Goal: Entertainment & Leisure: Browse casually

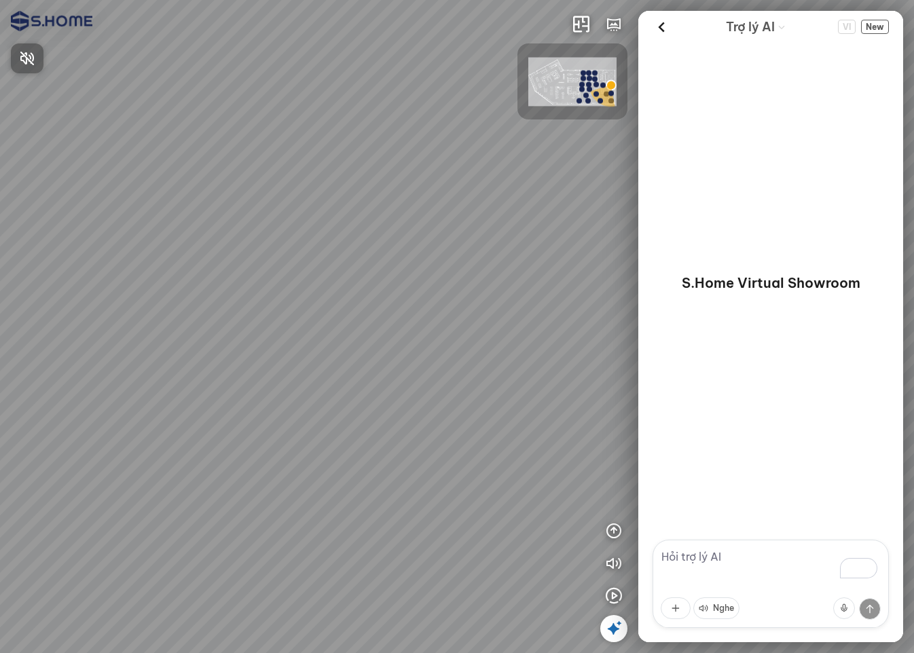
click at [616, 594] on div at bounding box center [457, 326] width 914 height 653
click at [612, 594] on icon "button" at bounding box center [614, 596] width 16 height 16
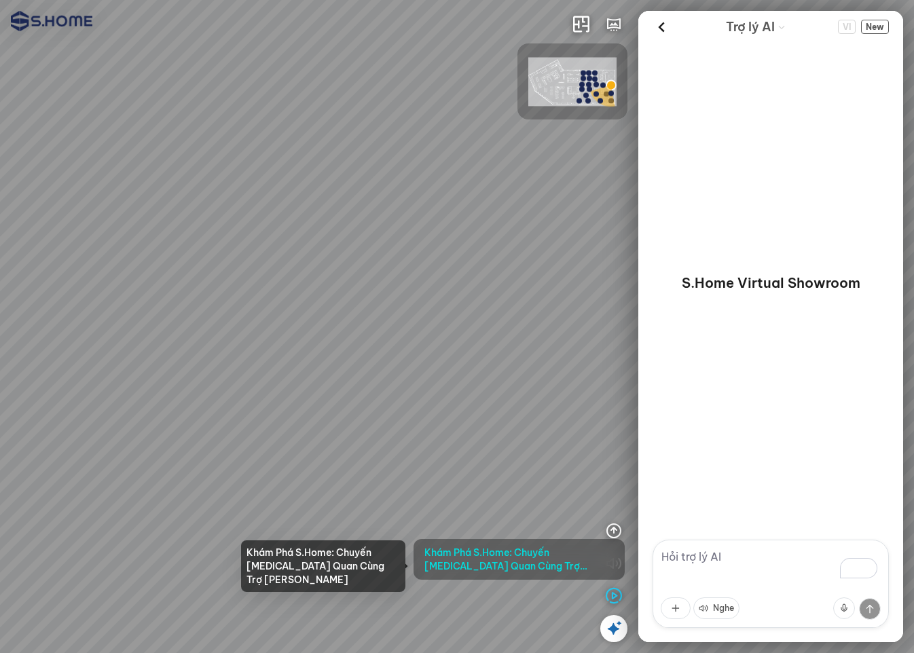
click at [578, 561] on span "Khám Phá S.Home: Chuyến [MEDICAL_DATA] Quan Cùng Trợ [PERSON_NAME]" at bounding box center [518, 559] width 189 height 27
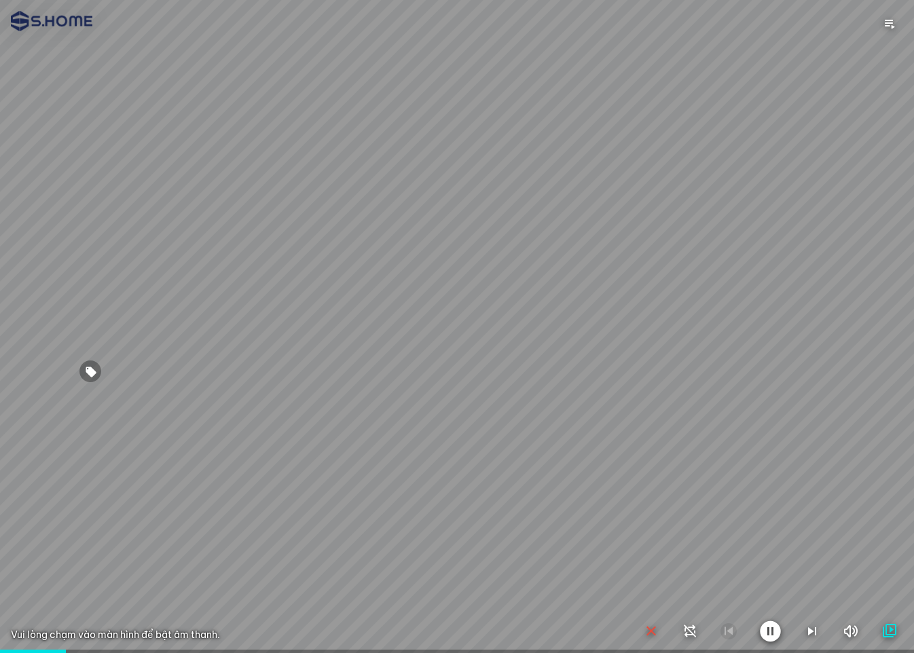
click at [548, 412] on div at bounding box center [457, 326] width 914 height 653
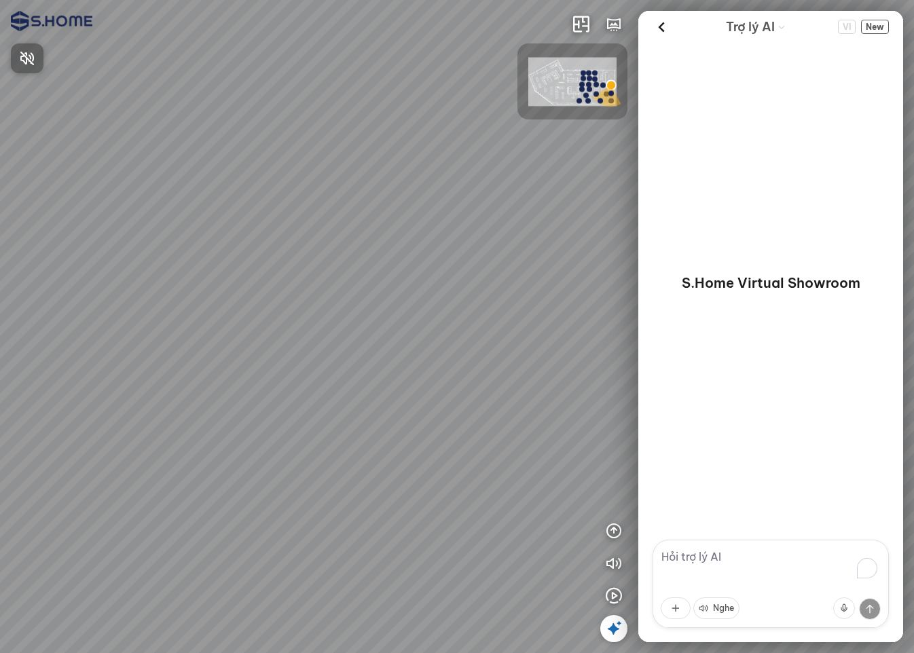
click at [617, 591] on div at bounding box center [457, 326] width 914 height 653
click at [617, 591] on icon "button" at bounding box center [614, 596] width 16 height 16
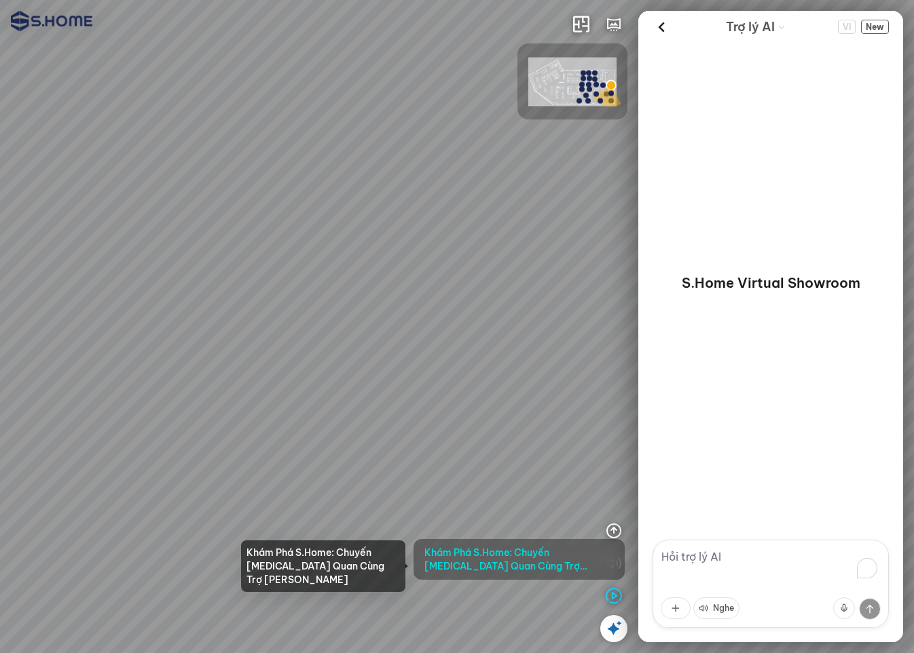
click at [550, 561] on span "[PERSON_NAME] Phá S.Home: [PERSON_NAME][MEDICAL_DATA] [PERSON_NAME] Trợ [PERSON…" at bounding box center [518, 559] width 189 height 27
